Goal: Task Accomplishment & Management: Use online tool/utility

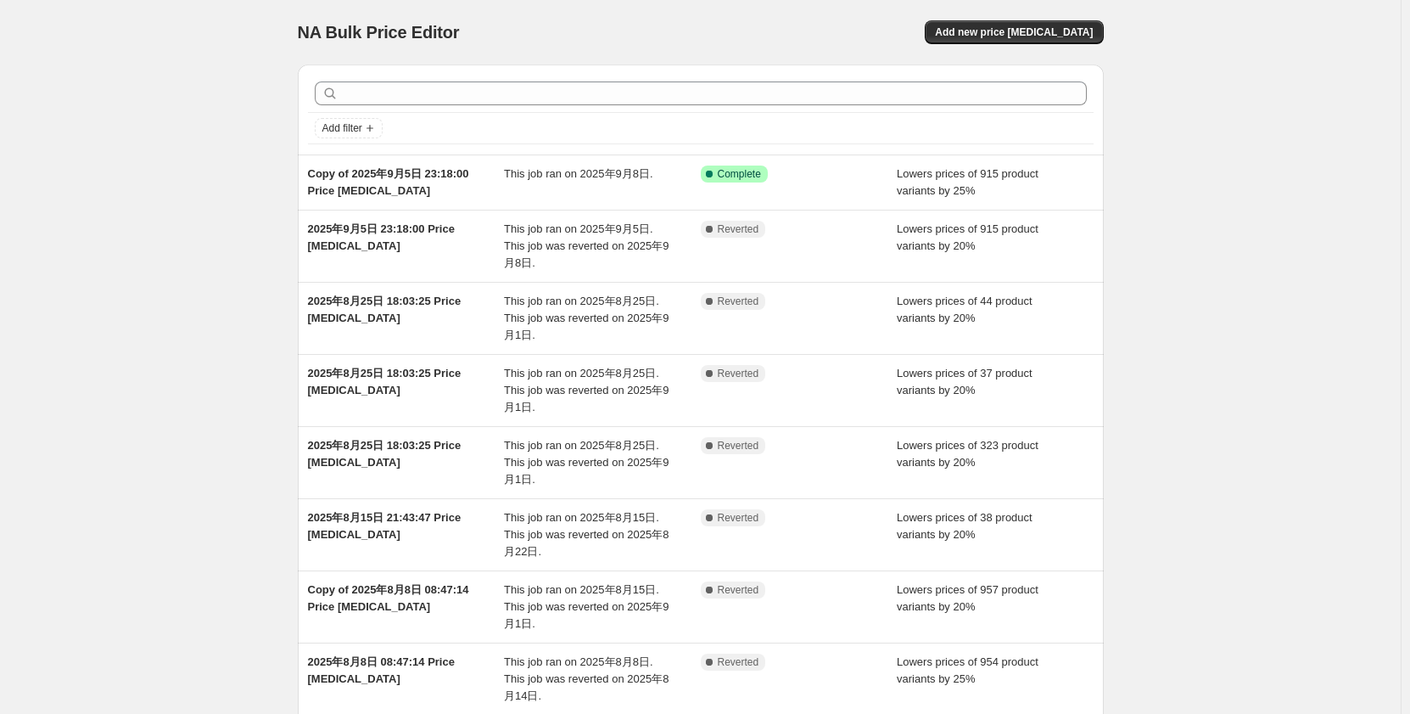
click at [1021, 44] on div "NA Bulk Price Editor. This page is ready NA Bulk Price Editor Add new price [ME…" at bounding box center [701, 32] width 806 height 64
click at [1028, 30] on span "Add new price [MEDICAL_DATA]" at bounding box center [1014, 32] width 158 height 14
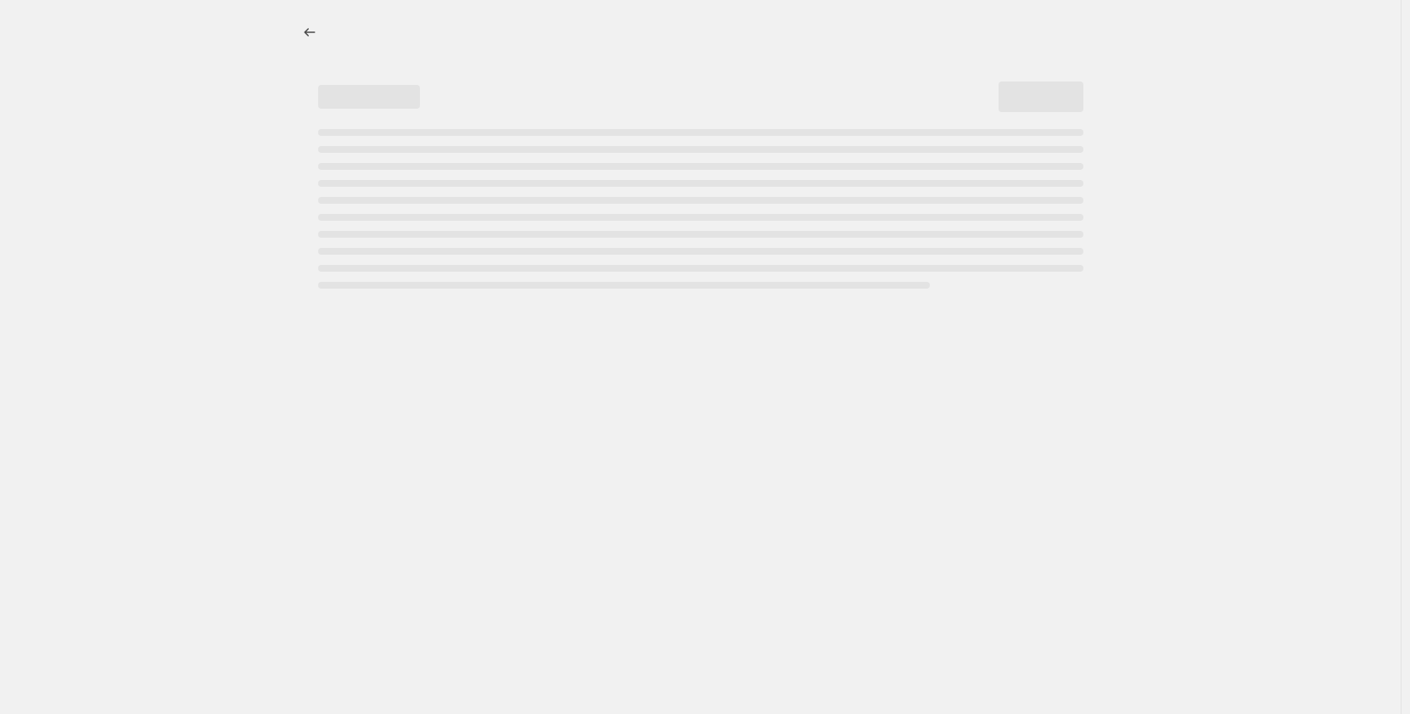
select select "percentage"
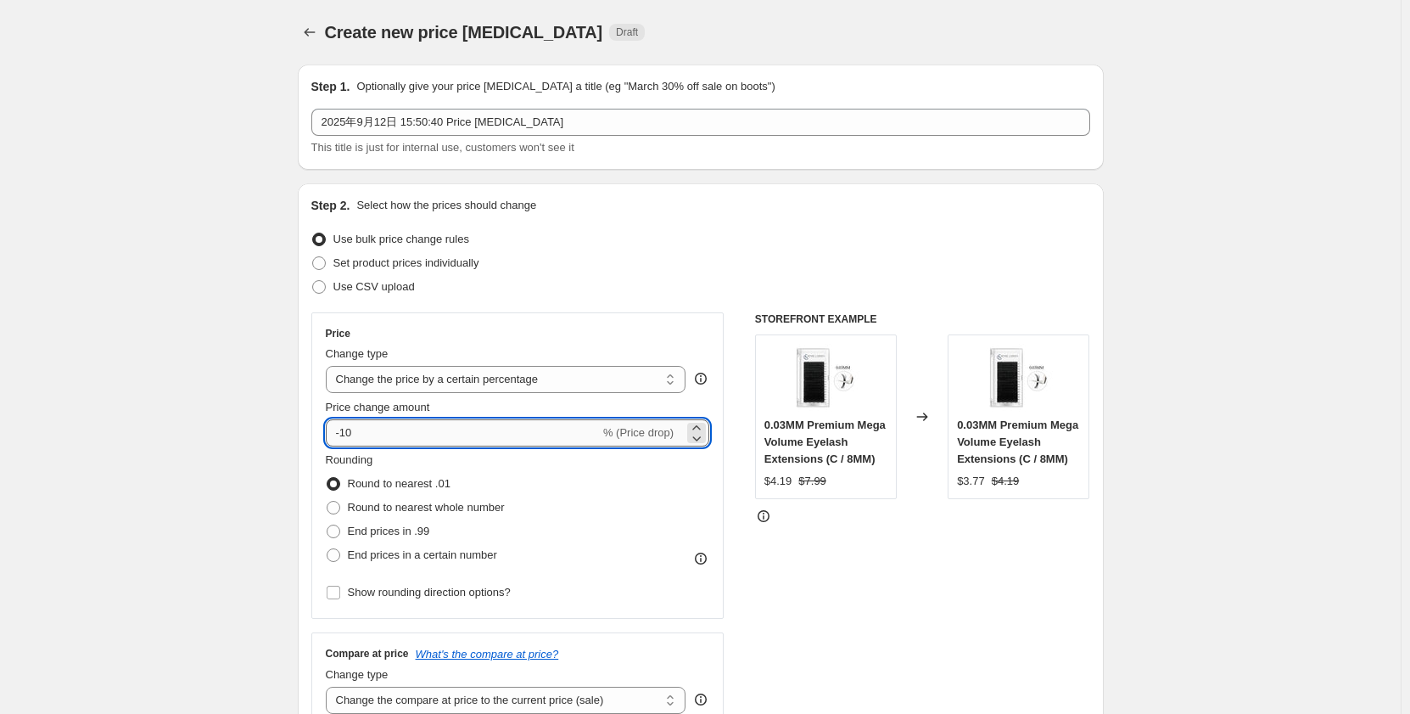
click at [383, 425] on input "-10" at bounding box center [463, 432] width 274 height 27
type input "-1"
type input "-30"
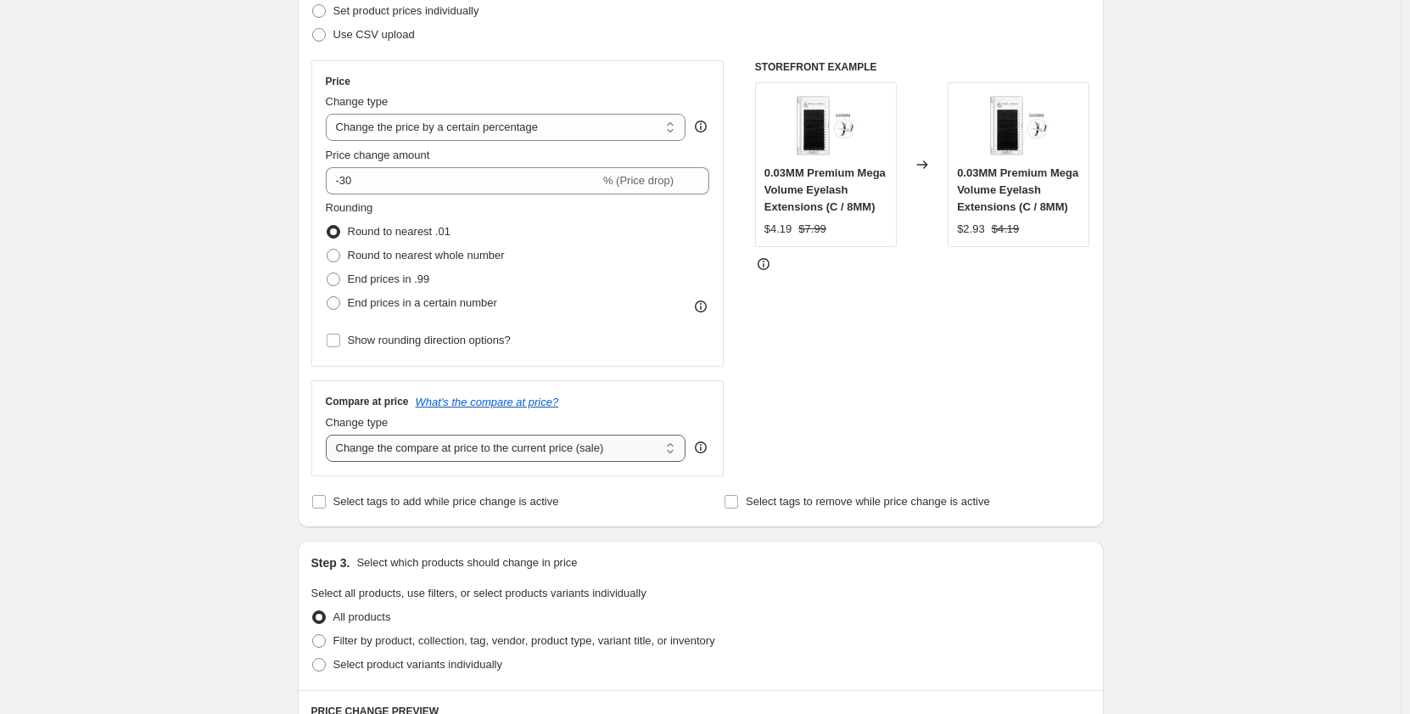
scroll to position [255, 0]
click at [451, 447] on select "Change the compare at price to the current price (sale) Change the compare at p…" at bounding box center [506, 445] width 361 height 27
select select "no_change"
click at [329, 432] on select "Change the compare at price to the current price (sale) Change the compare at p…" at bounding box center [506, 445] width 361 height 27
click at [209, 563] on div "Create new price change job. This page is ready Create new price change job Dra…" at bounding box center [700, 606] width 1401 height 1723
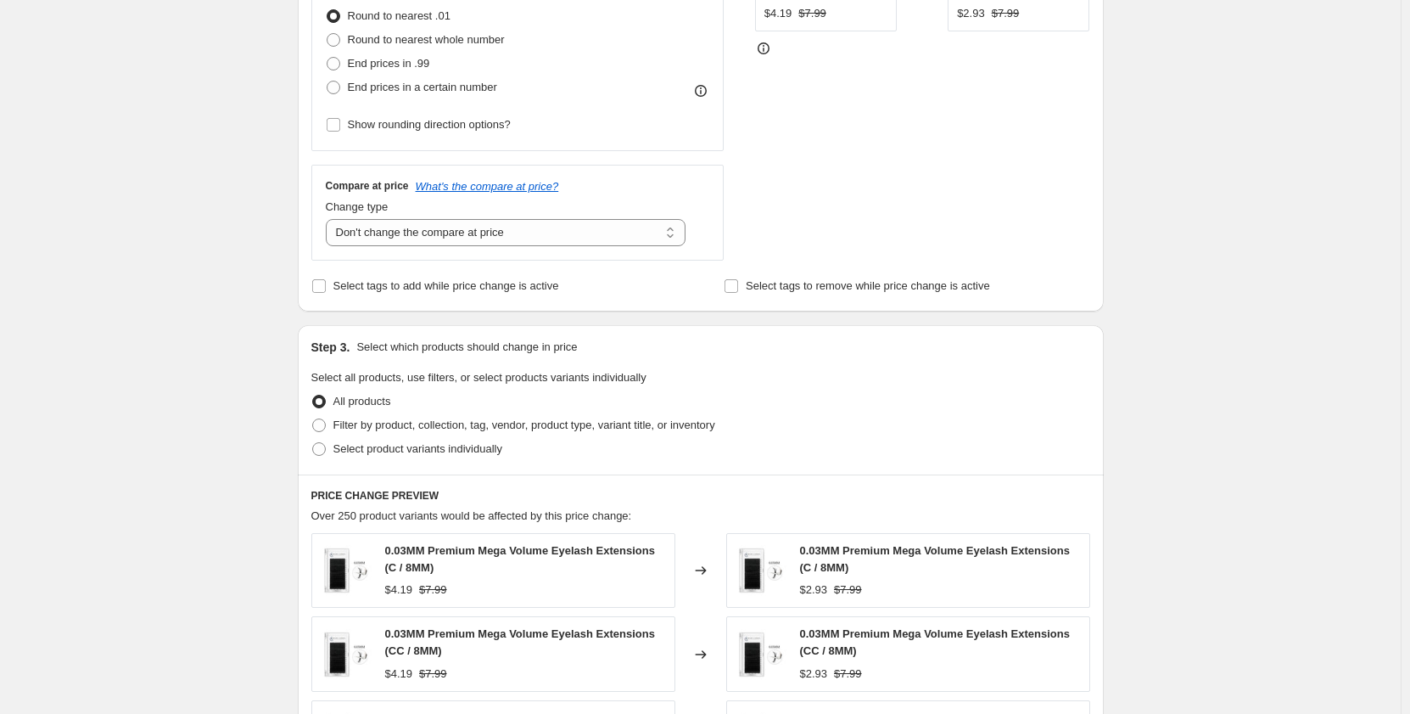
scroll to position [509, 0]
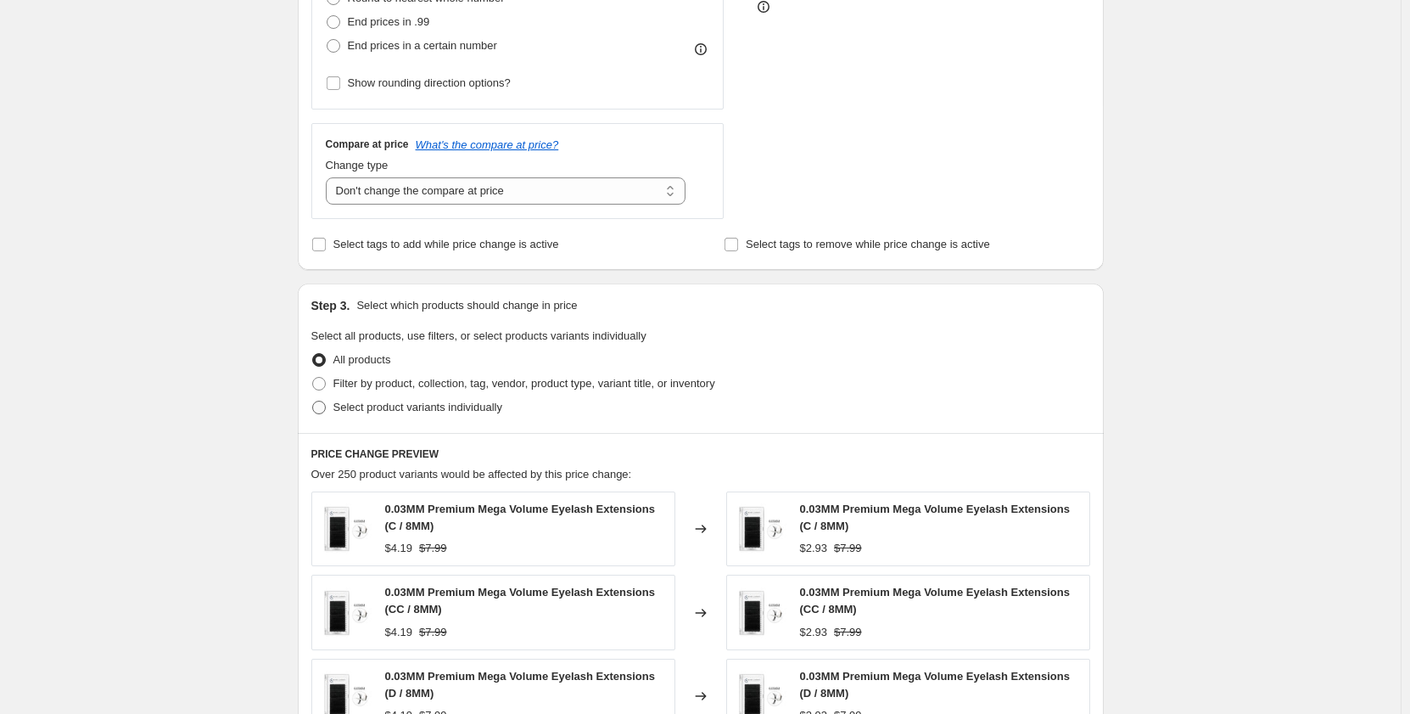
click at [326, 409] on span at bounding box center [319, 407] width 14 height 14
click at [313, 401] on input "Select product variants individually" at bounding box center [312, 400] width 1 height 1
radio input "true"
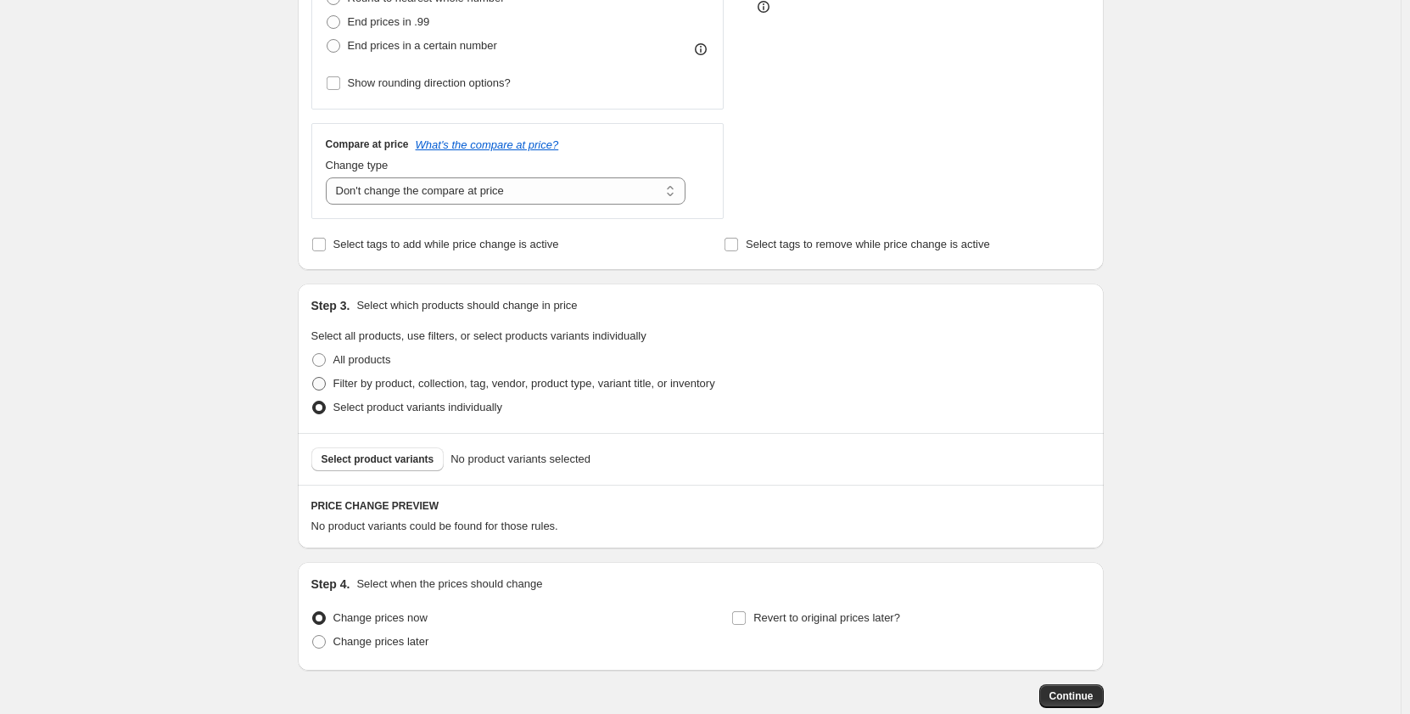
click at [326, 384] on span at bounding box center [319, 384] width 14 height 14
click at [313, 378] on input "Filter by product, collection, tag, vendor, product type, variant title, or inv…" at bounding box center [312, 377] width 1 height 1
radio input "true"
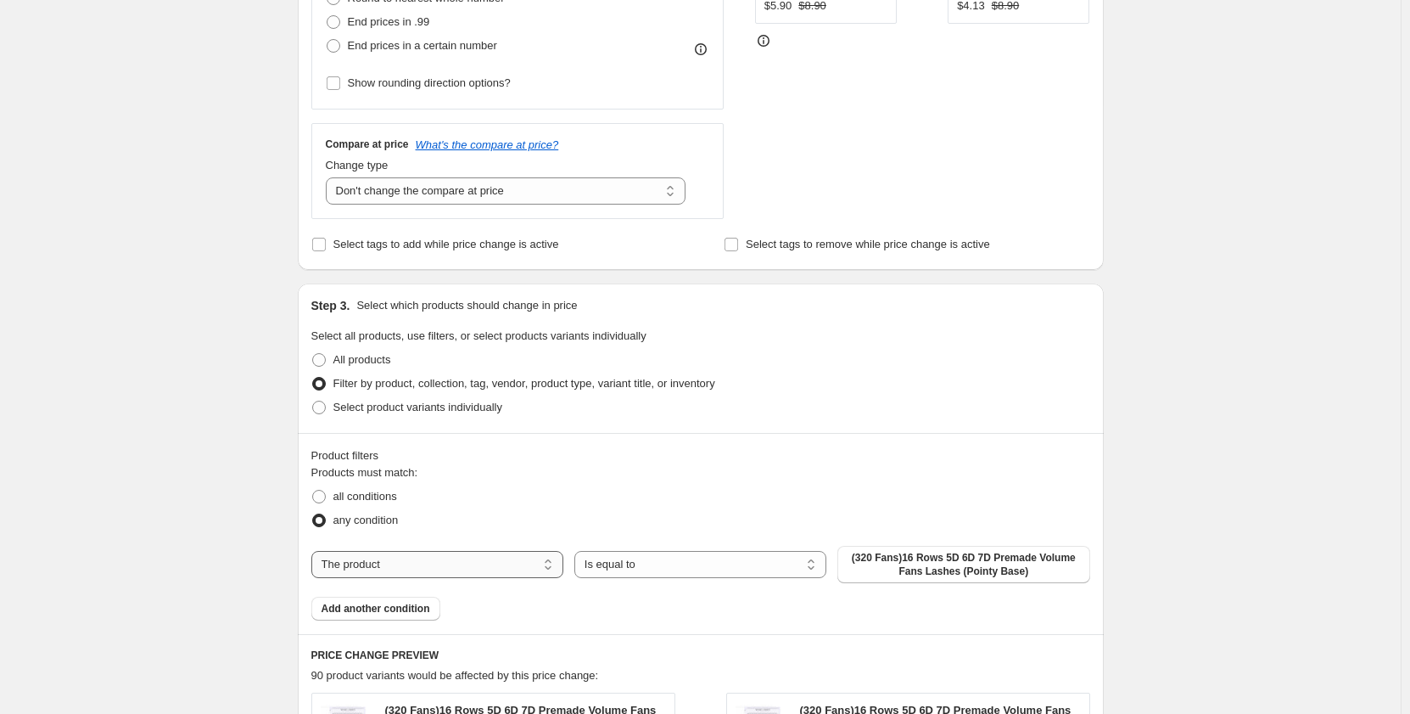
click at [444, 559] on select "The product The product's collection The product's tag The product's vendor The…" at bounding box center [437, 564] width 252 height 27
select select "collection"
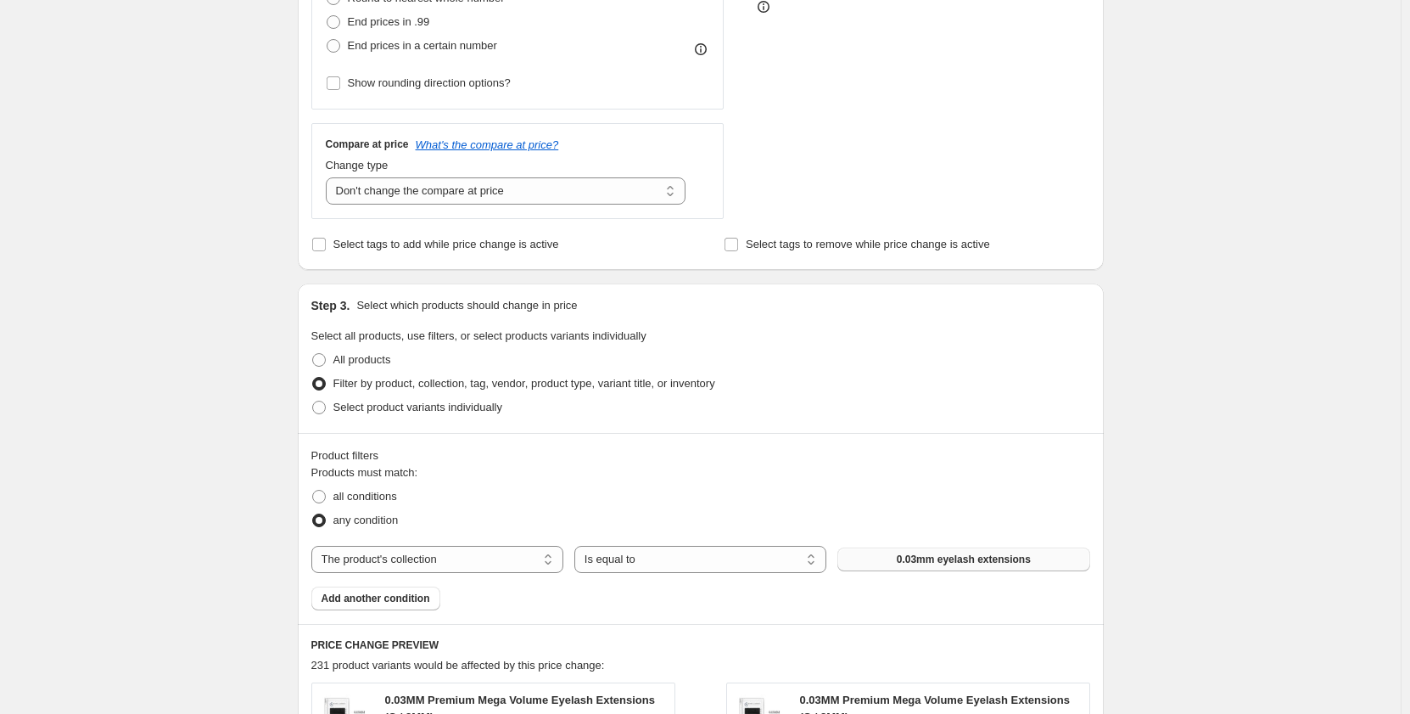
click at [1005, 563] on span "0.03mm eyelash extensions" at bounding box center [964, 559] width 134 height 14
click at [205, 405] on div "Create new price change job. This page is ready Create new price change job Dra…" at bounding box center [700, 448] width 1401 height 1914
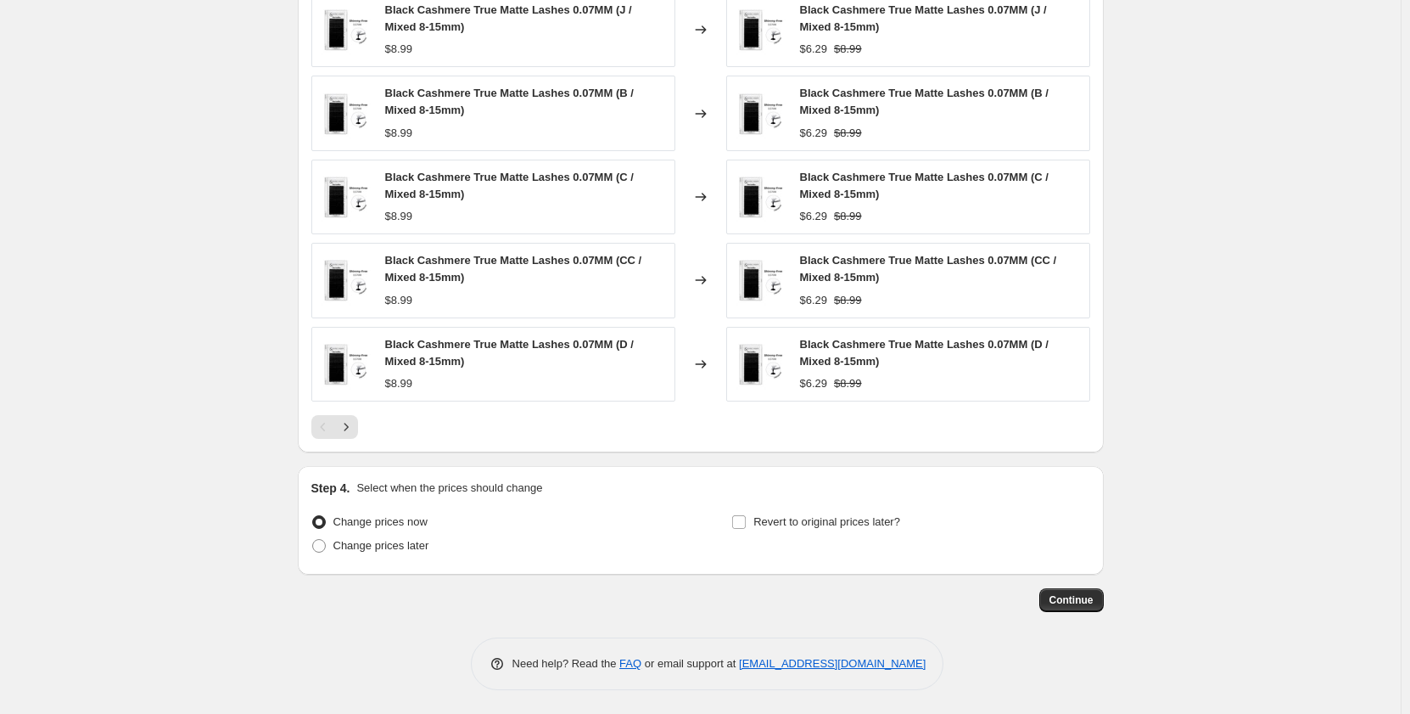
scroll to position [1201, 0]
click at [1075, 601] on span "Continue" at bounding box center [1072, 598] width 44 height 14
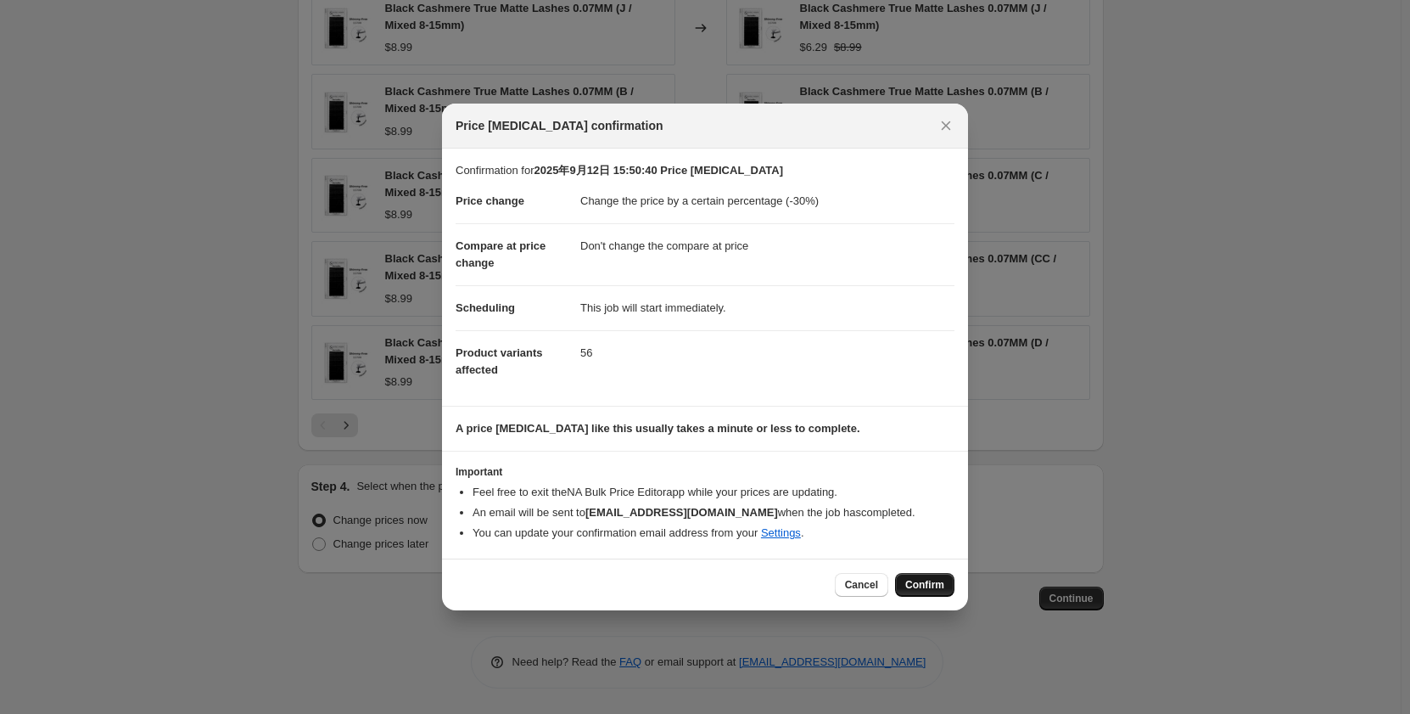
click at [930, 580] on span "Confirm" at bounding box center [924, 585] width 39 height 14
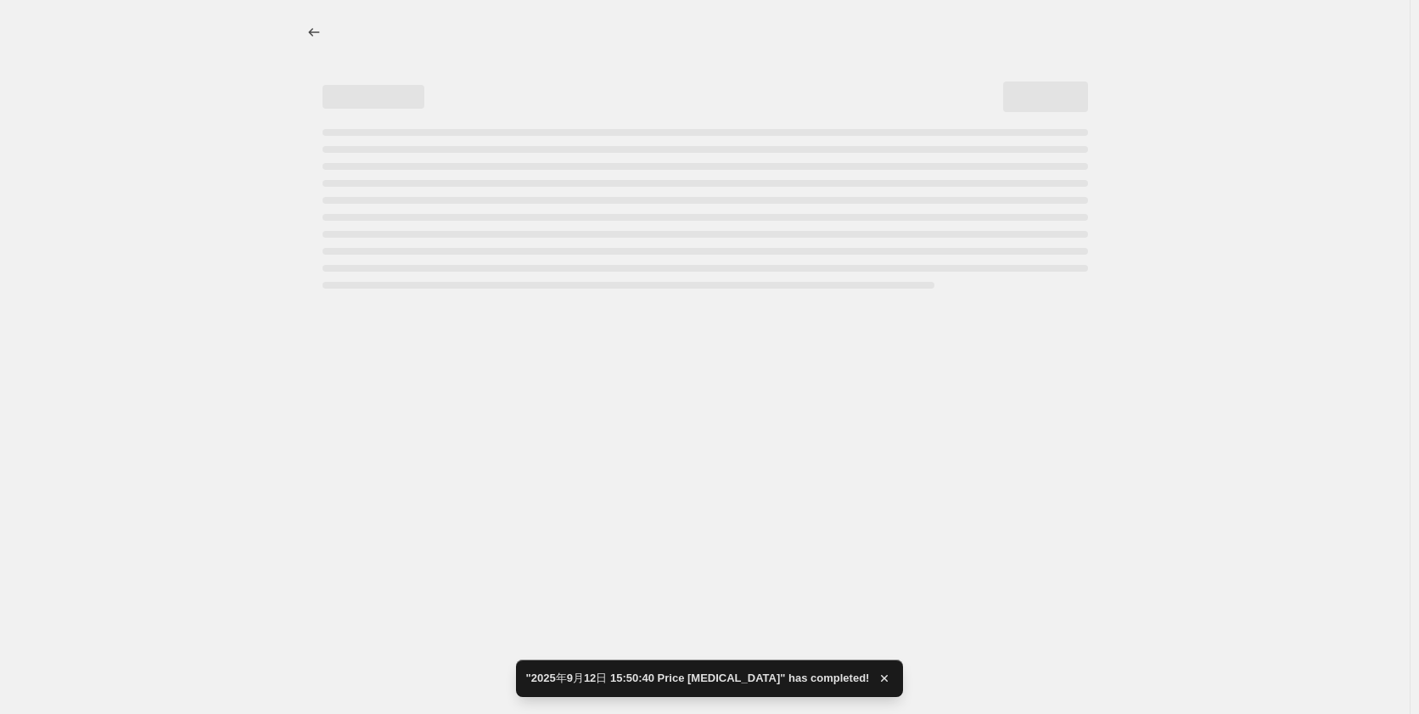
select select "percentage"
select select "no_change"
select select "collection"
